Goal: Task Accomplishment & Management: Manage account settings

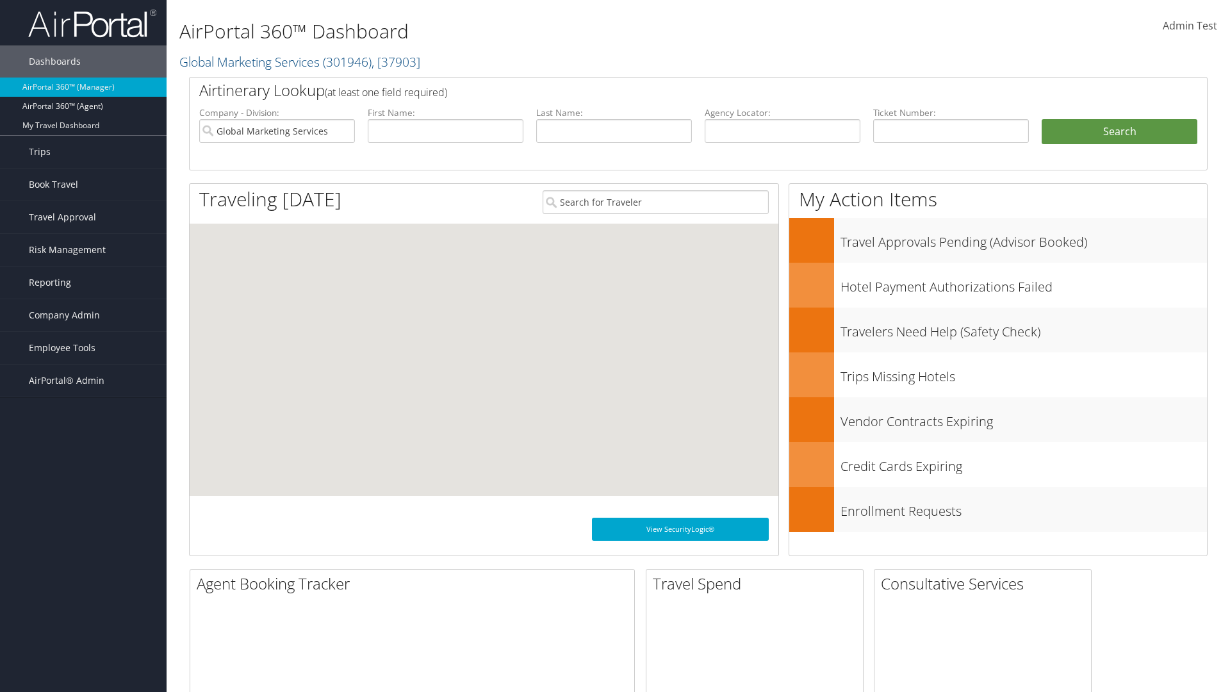
click at [83, 315] on span "Company Admin" at bounding box center [64, 315] width 71 height 32
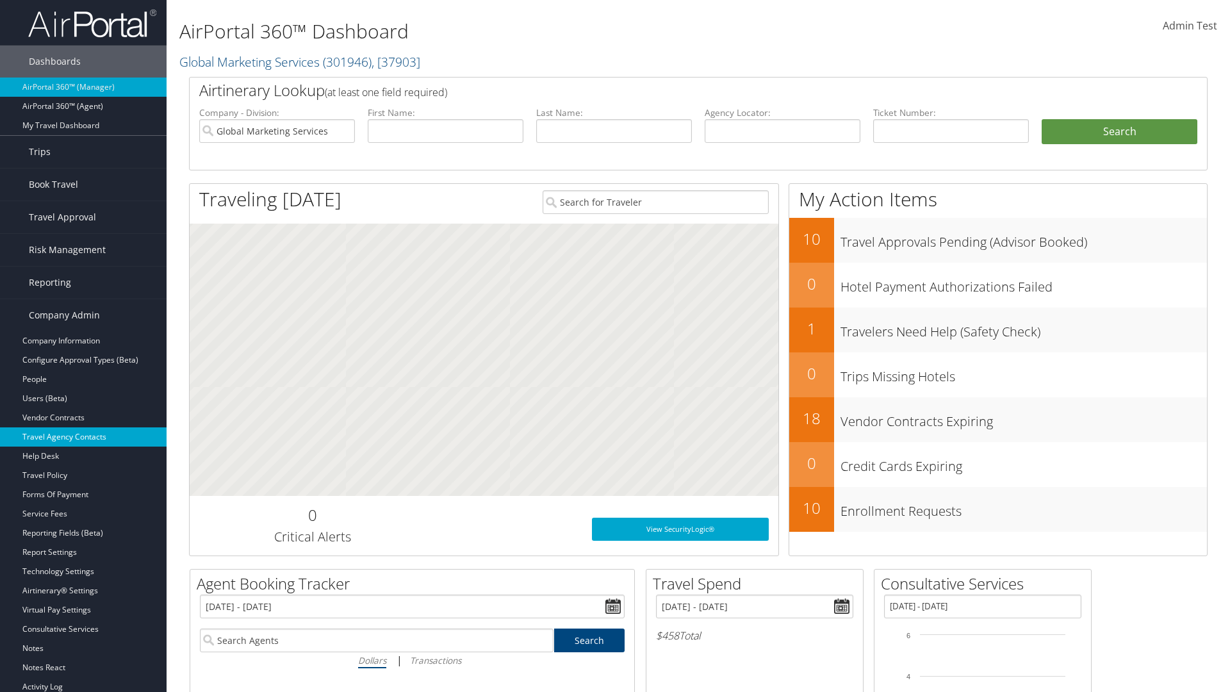
click at [83, 437] on link "Travel Agency Contacts" at bounding box center [83, 436] width 167 height 19
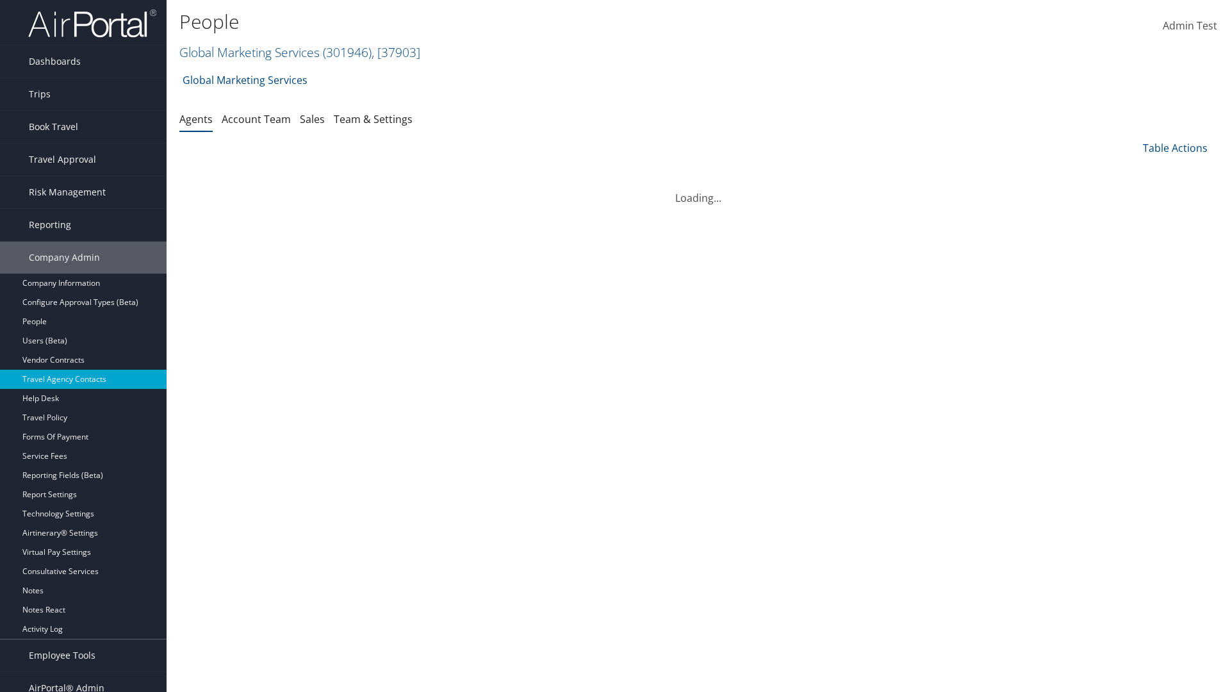
click at [248, 52] on link "Global Marketing Services ( 301946 ) , [ 37903 ]" at bounding box center [299, 52] width 241 height 17
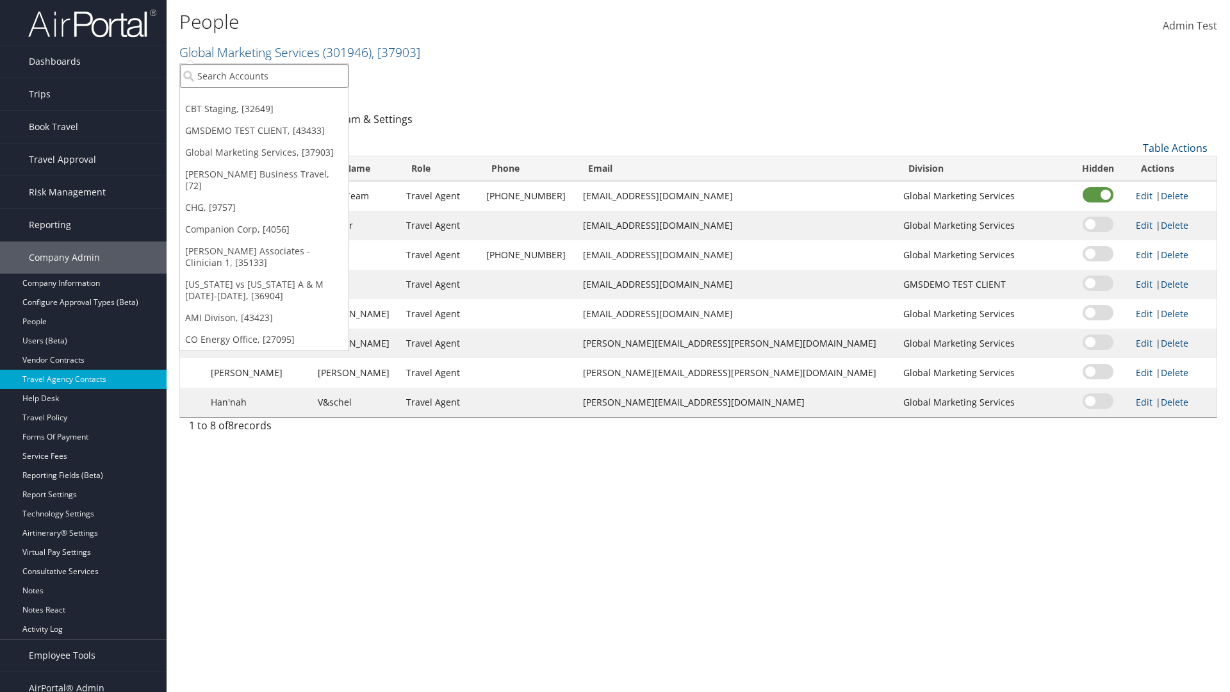
click at [264, 76] on input "search" at bounding box center [264, 76] width 169 height 24
type input "CBTSTG"
click at [264, 99] on div "CBT Staging (CBTSTG), [32649]" at bounding box center [264, 100] width 183 height 12
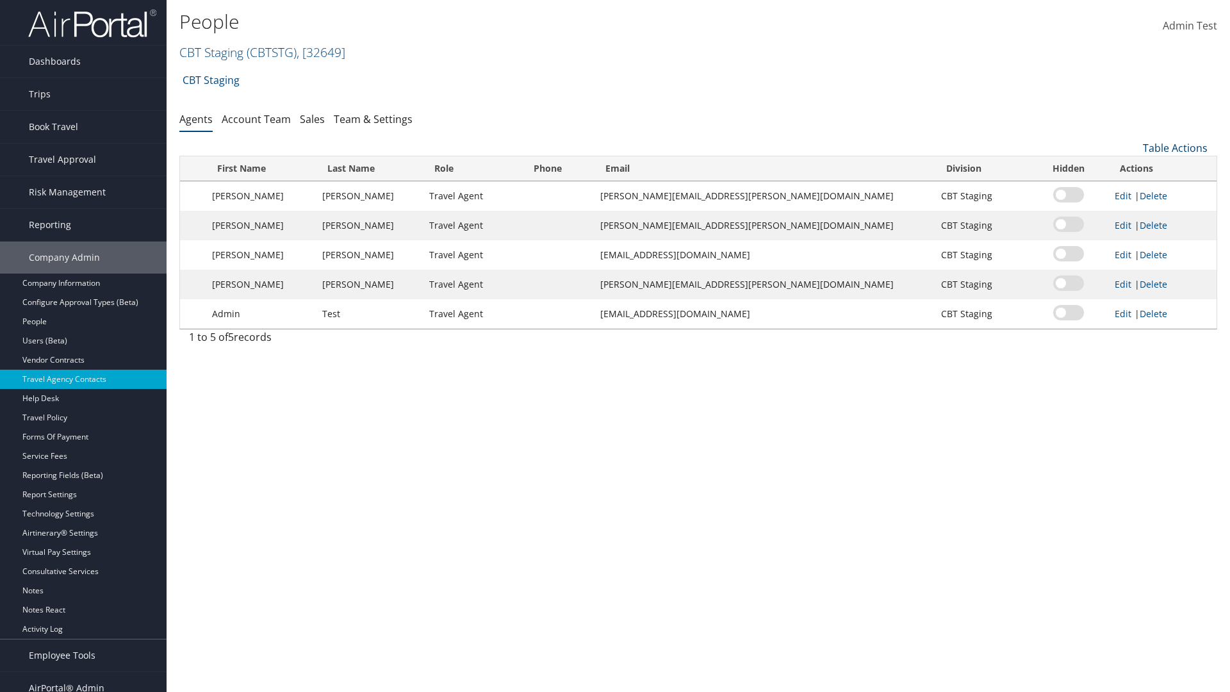
click at [1175, 148] on link "Table Actions" at bounding box center [1175, 148] width 65 height 14
click at [1132, 190] on link "Add New Contact" at bounding box center [1132, 190] width 169 height 22
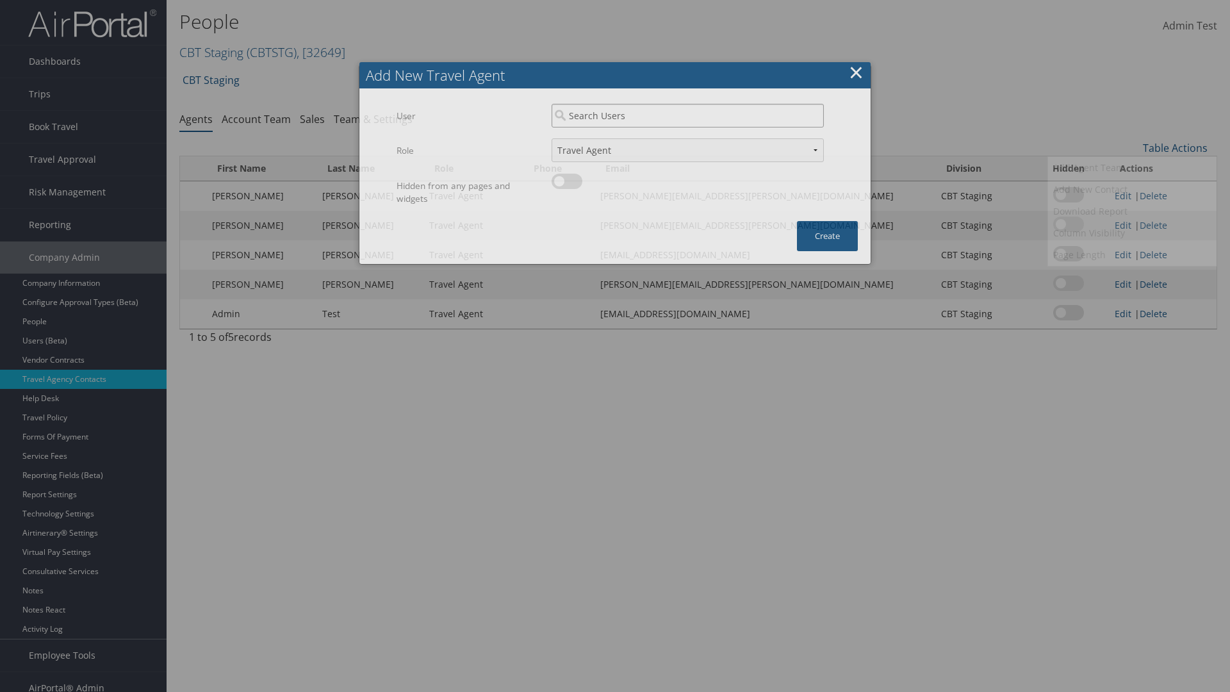
click at [688, 115] on input "search" at bounding box center [688, 116] width 272 height 24
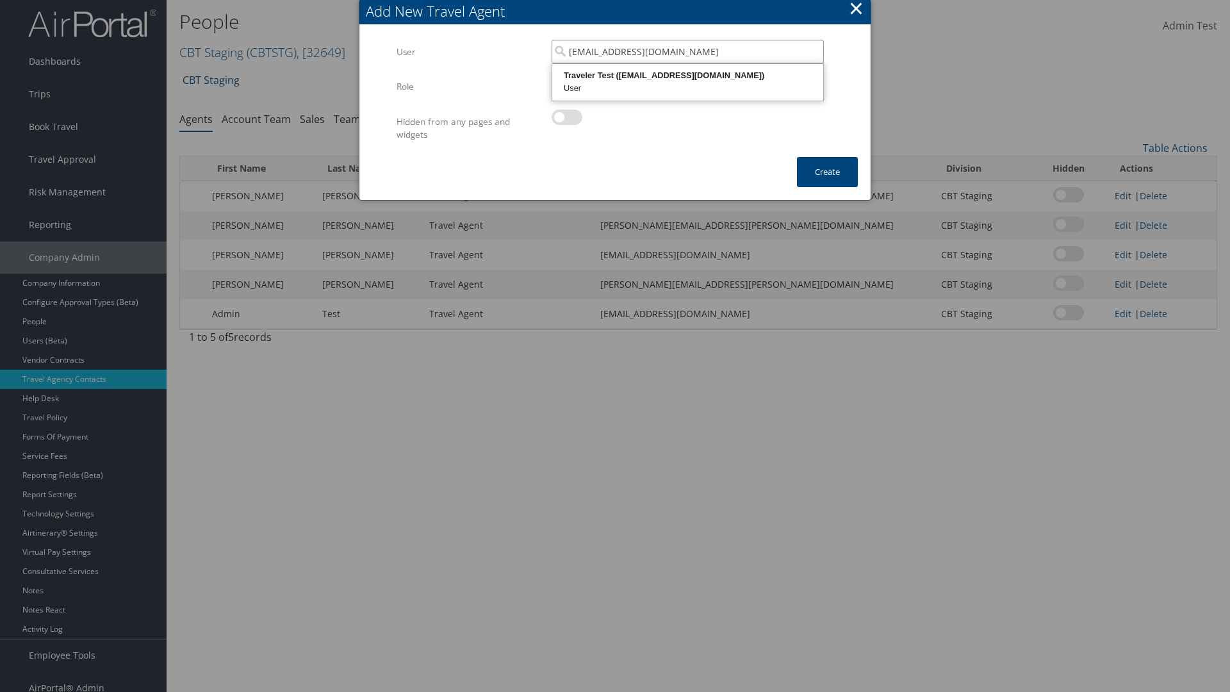
click at [688, 82] on div "User" at bounding box center [687, 88] width 267 height 13
type input "Traveler Test"
click at [827, 172] on button "Create" at bounding box center [827, 172] width 61 height 30
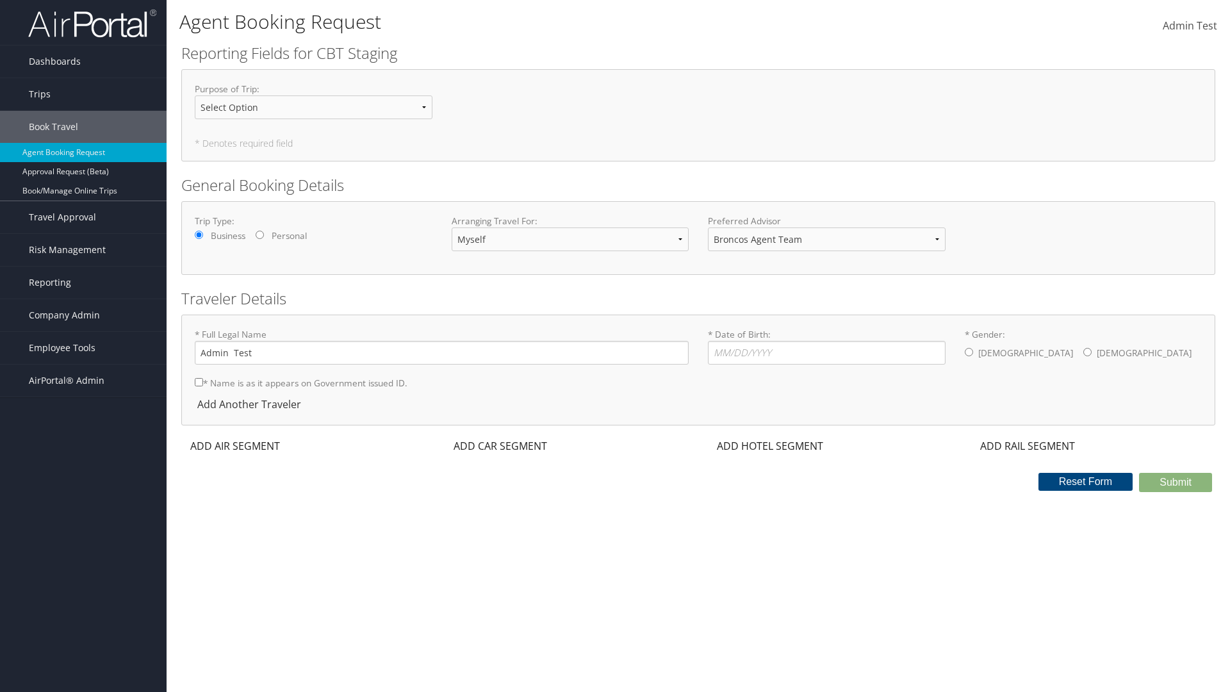
select select "[EMAIL_ADDRESS][DOMAIN_NAME]"
click at [83, 315] on span "Company Admin" at bounding box center [64, 315] width 71 height 32
click at [83, 427] on link "Travel Agency Contacts" at bounding box center [83, 436] width 167 height 19
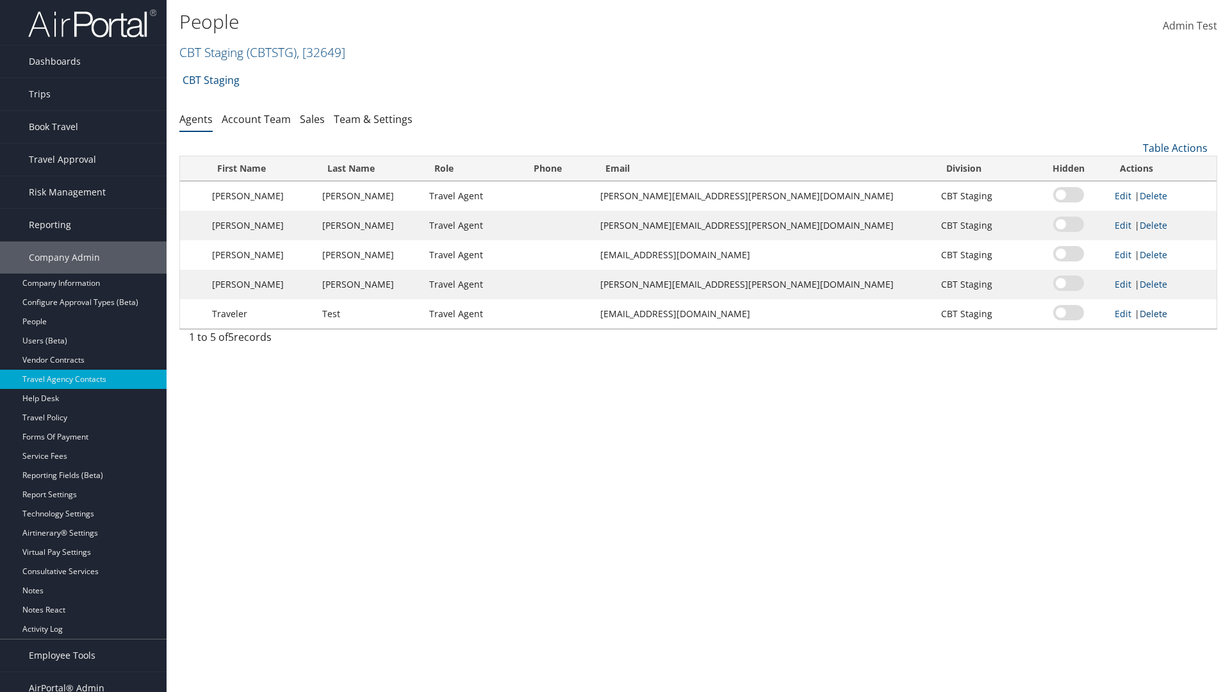
click at [1144, 313] on link "Delete" at bounding box center [1154, 314] width 28 height 12
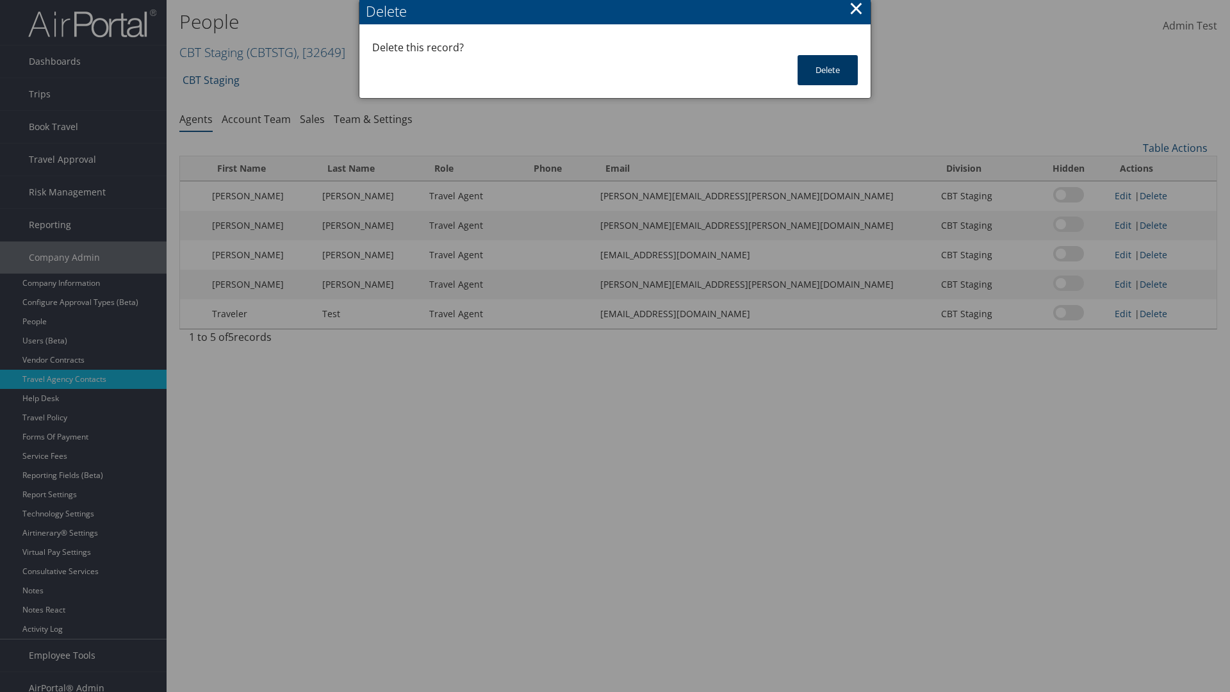
click at [828, 70] on button "Delete" at bounding box center [828, 70] width 60 height 30
